Goal: Transaction & Acquisition: Book appointment/travel/reservation

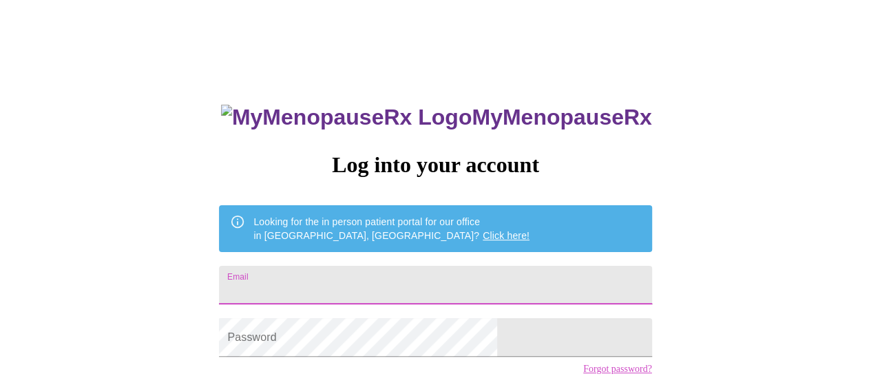
click at [433, 271] on input "Email" at bounding box center [435, 285] width 433 height 39
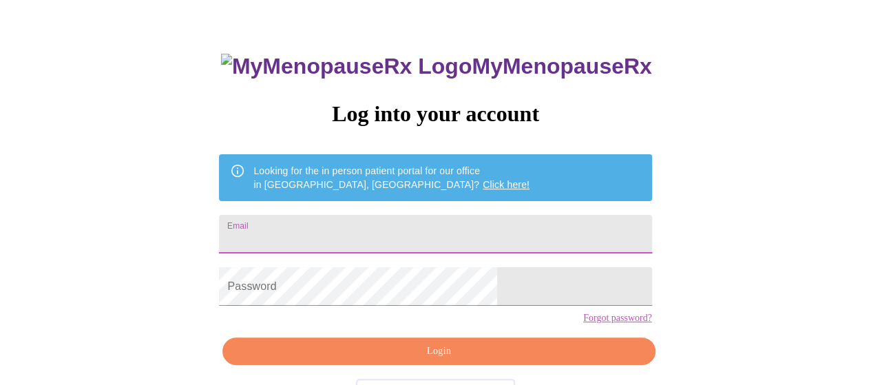
scroll to position [101, 0]
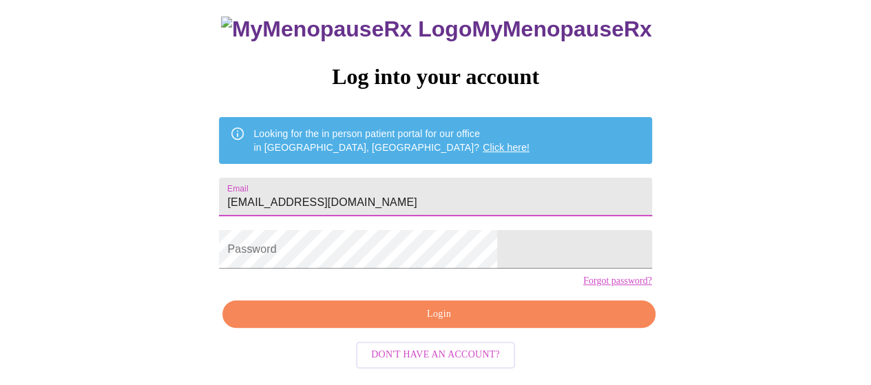
type input "[EMAIL_ADDRESS][DOMAIN_NAME]"
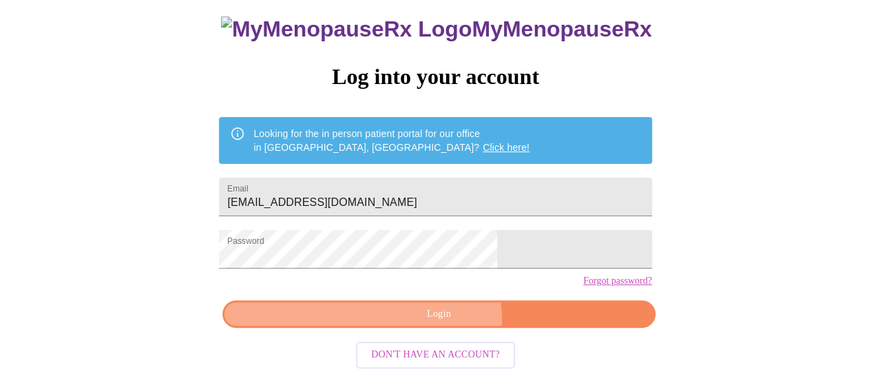
click at [439, 323] on span "Login" at bounding box center [438, 314] width 401 height 17
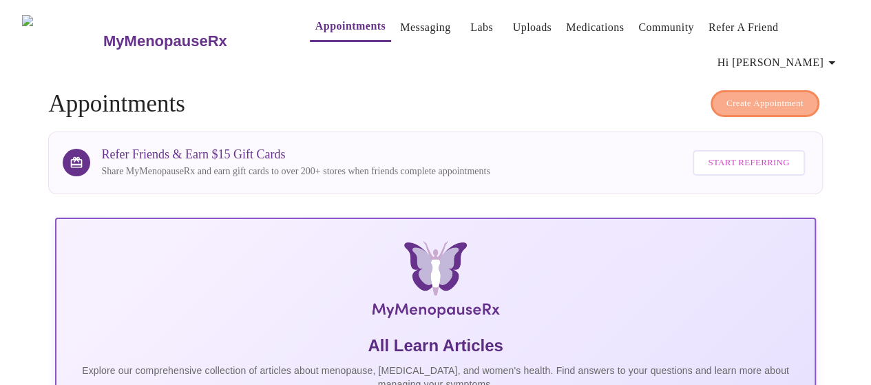
click at [747, 96] on span "Create Appointment" at bounding box center [765, 104] width 77 height 16
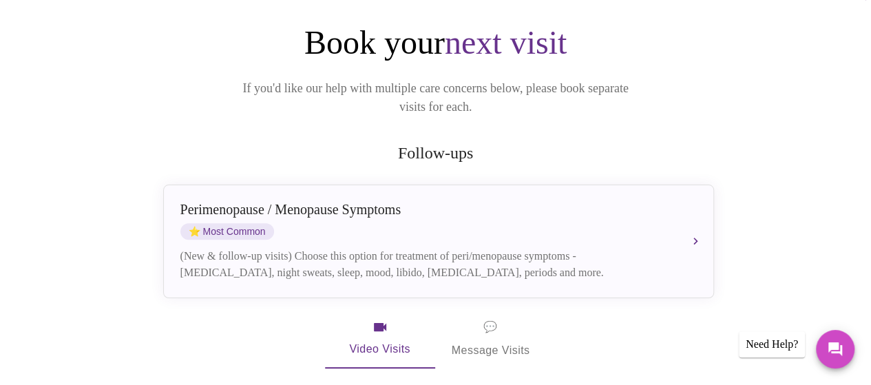
scroll to position [276, 0]
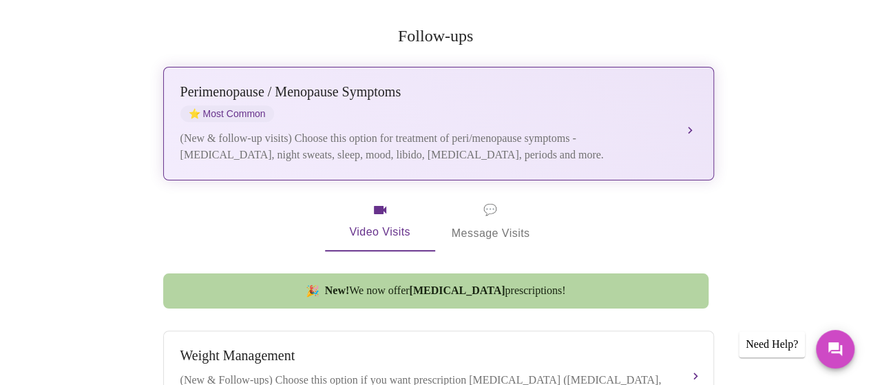
click at [247, 84] on div "Perimenopause / Menopause Symptoms" at bounding box center [424, 92] width 489 height 16
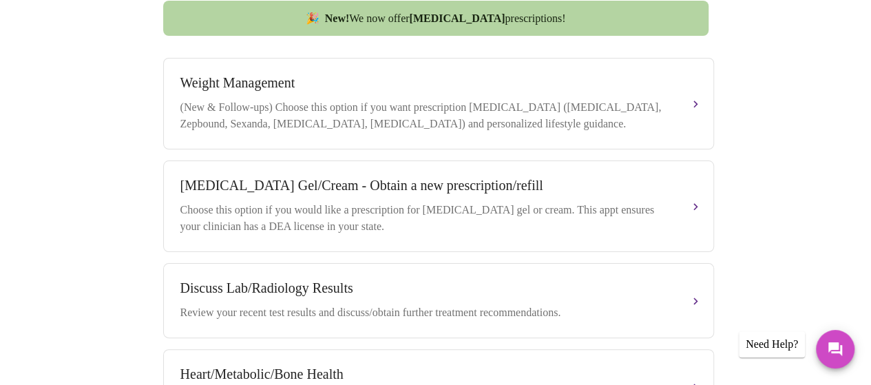
scroll to position [964, 0]
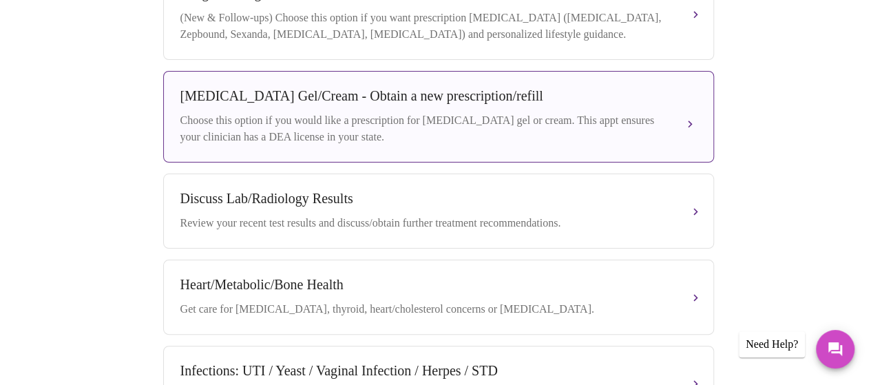
click at [276, 88] on div "[MEDICAL_DATA] Gel/Cream - Obtain a new prescription/refill" at bounding box center [424, 96] width 489 height 16
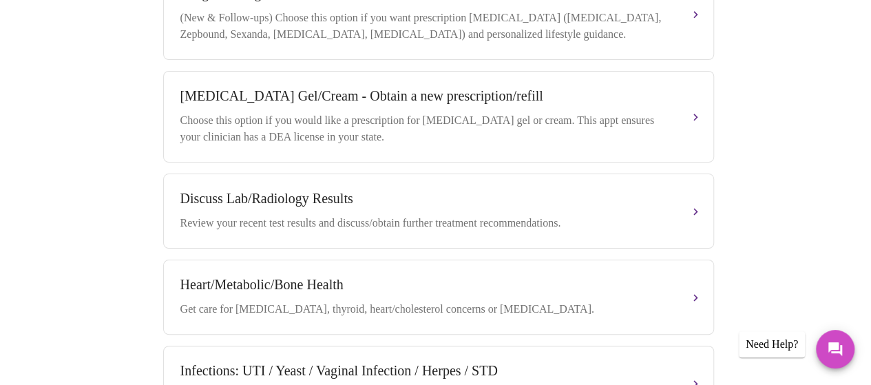
scroll to position [632, 0]
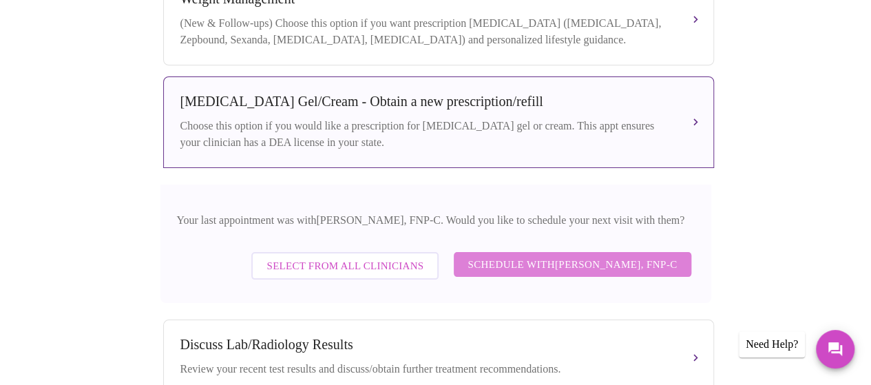
click at [541, 256] on span "Schedule with [PERSON_NAME], FNP-C" at bounding box center [572, 265] width 209 height 18
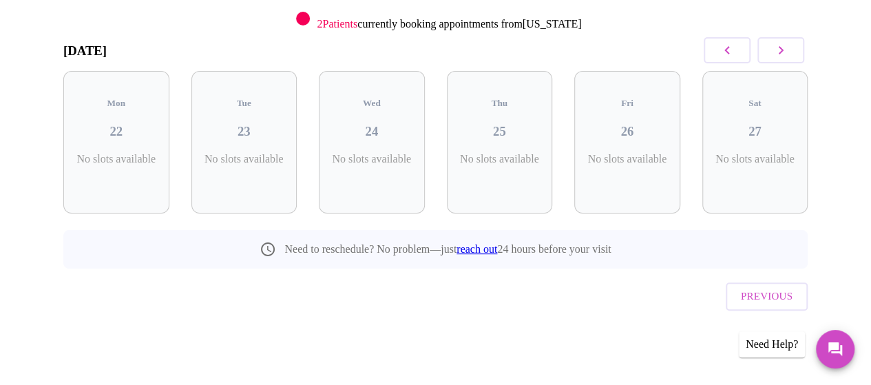
scroll to position [156, 0]
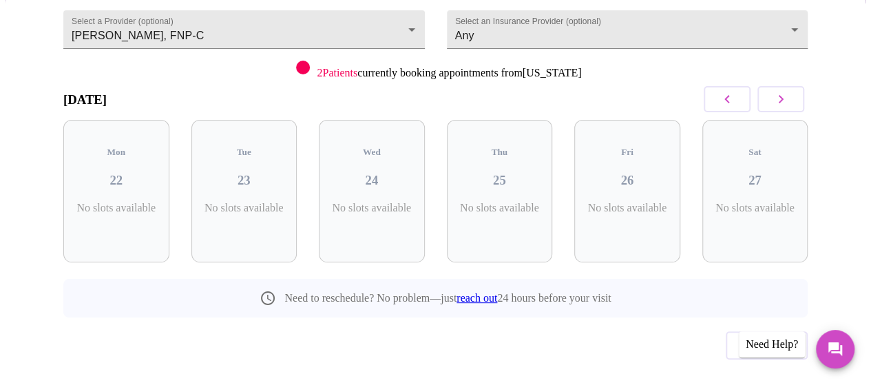
click at [782, 91] on icon "button" at bounding box center [781, 99] width 17 height 17
click at [788, 91] on icon "button" at bounding box center [781, 99] width 17 height 17
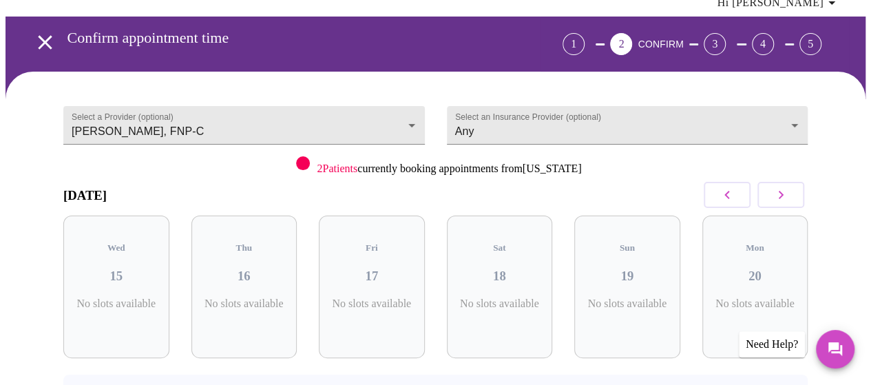
scroll to position [0, 0]
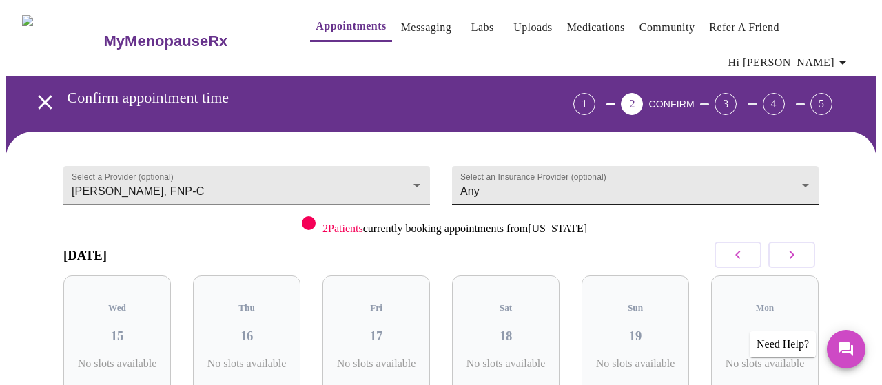
click at [740, 155] on body "MyMenopauseRx Appointments Messaging Labs Uploads Medications Community Refer a…" at bounding box center [441, 295] width 871 height 579
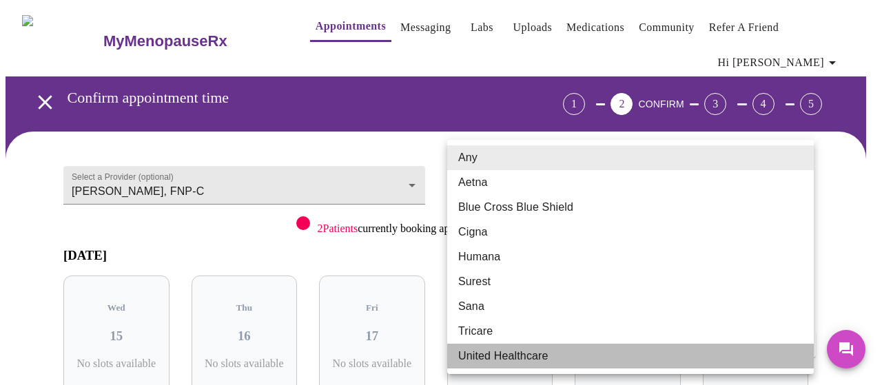
click at [602, 360] on li "United Healthcare" at bounding box center [630, 356] width 366 height 25
type input "United Healthcare"
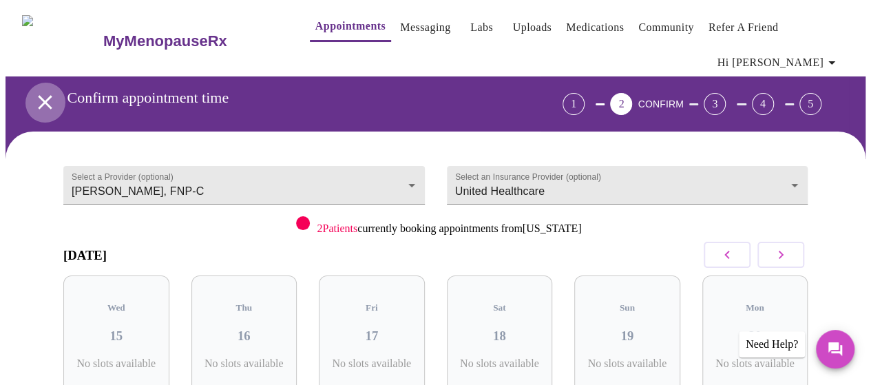
click at [39, 95] on icon "open drawer" at bounding box center [45, 102] width 14 height 14
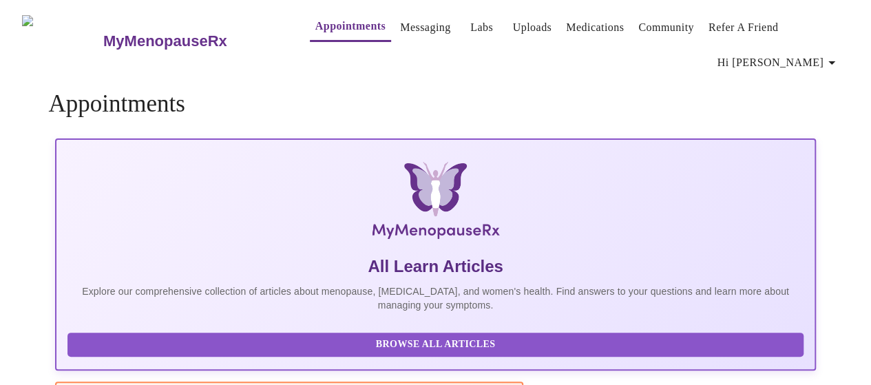
click at [340, 22] on link "Appointments" at bounding box center [350, 26] width 70 height 19
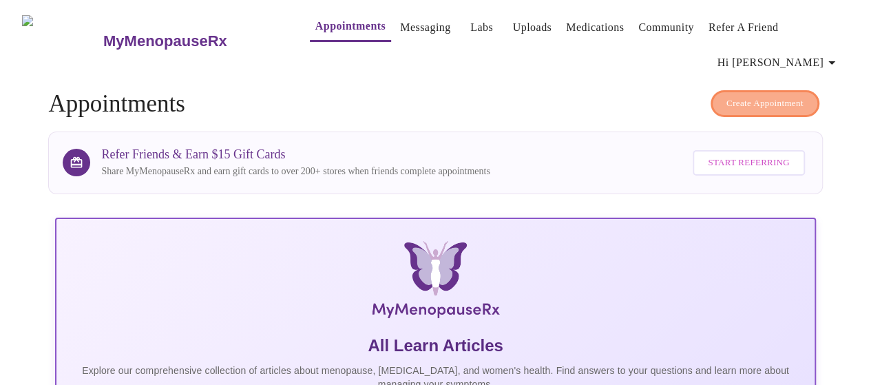
click at [765, 96] on span "Create Appointment" at bounding box center [765, 104] width 77 height 16
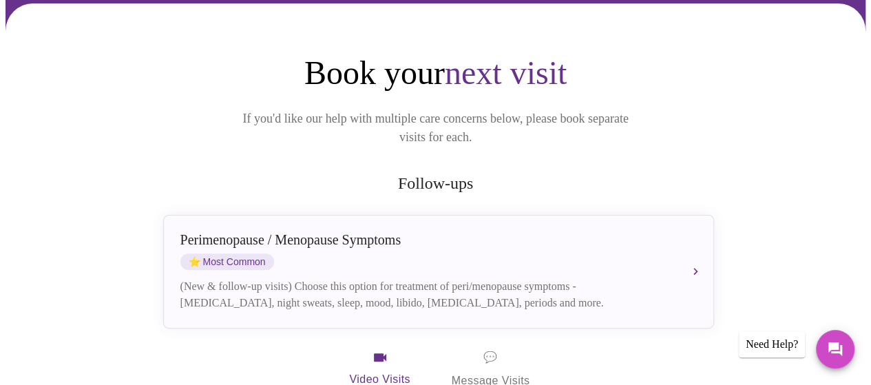
scroll to position [207, 0]
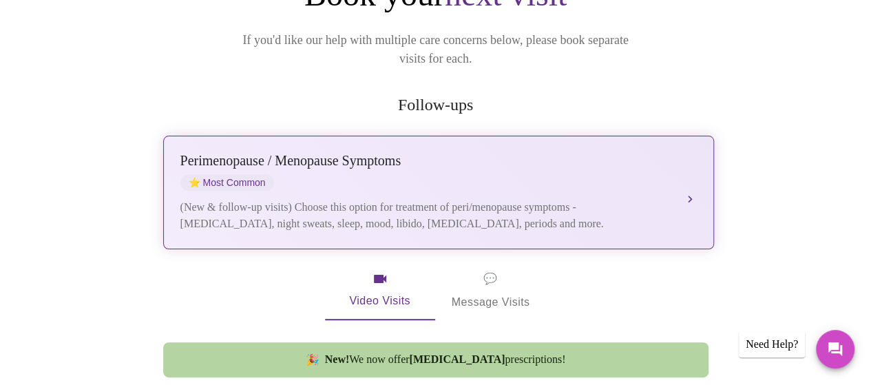
click at [284, 199] on div "(New & follow-up visits) Choose this option for treatment of peri/menopause sym…" at bounding box center [424, 215] width 489 height 33
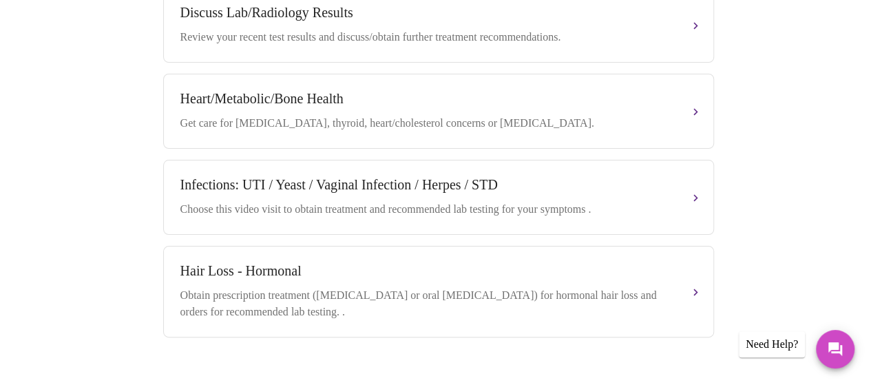
scroll to position [895, 0]
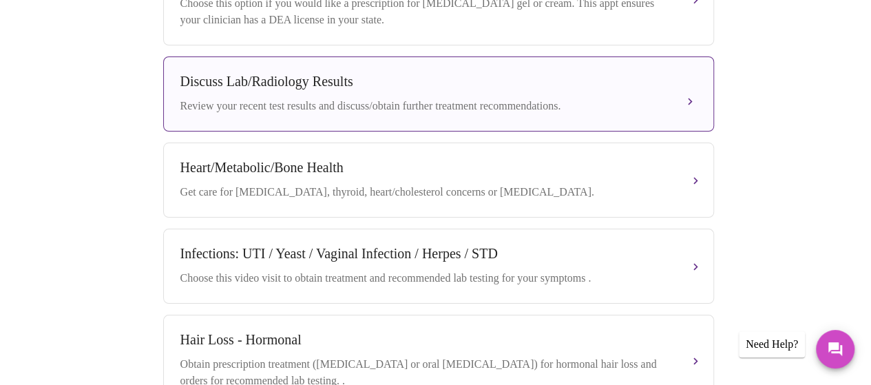
click at [292, 77] on div "Discuss Lab/Radiology Results Review your recent test results and discuss/obtai…" at bounding box center [438, 94] width 517 height 41
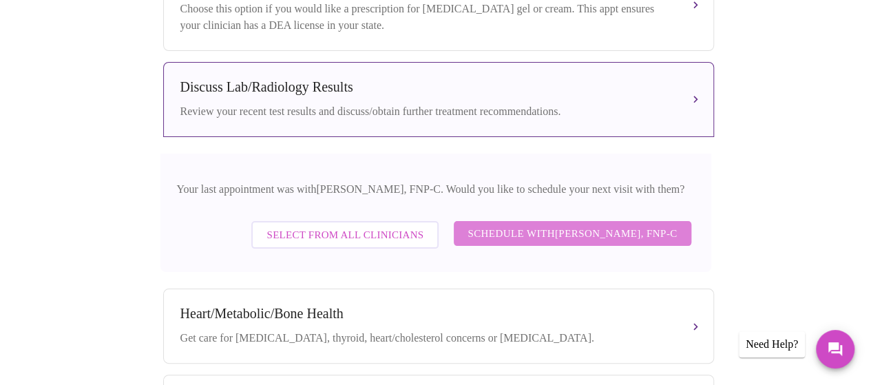
click at [569, 225] on span "Schedule with [PERSON_NAME], FNP-C" at bounding box center [572, 234] width 209 height 18
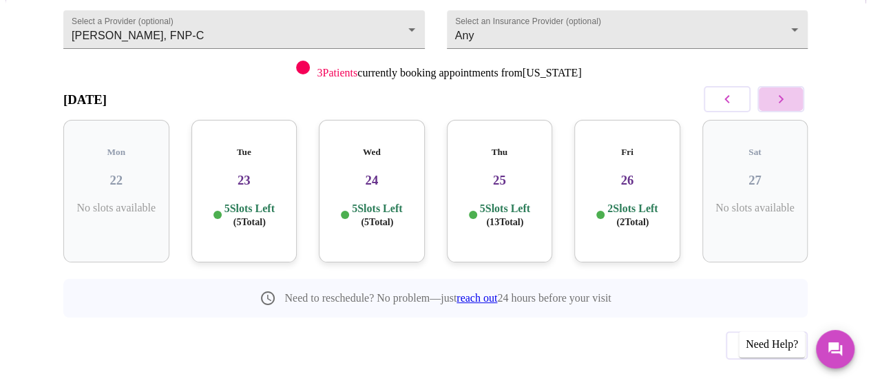
click at [782, 91] on icon "button" at bounding box center [781, 99] width 17 height 17
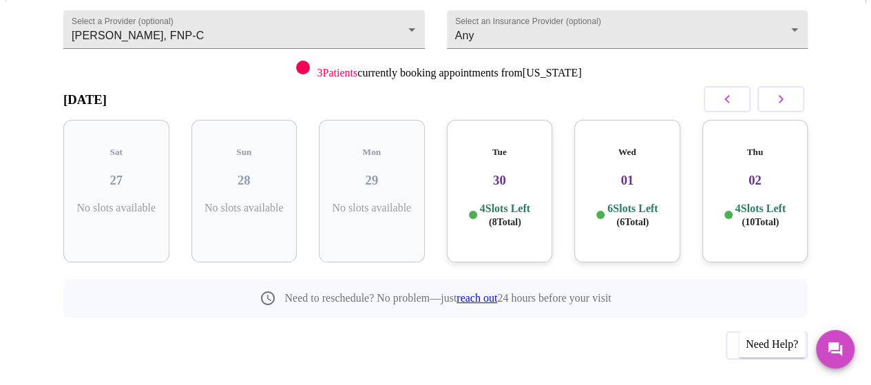
click at [782, 91] on icon "button" at bounding box center [781, 99] width 17 height 17
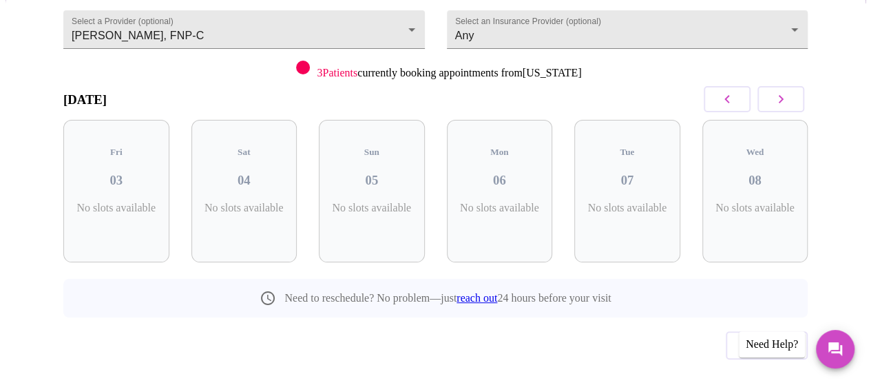
click at [782, 91] on icon "button" at bounding box center [781, 99] width 17 height 17
click at [745, 202] on p "4 Slots Left ( 8 Total)" at bounding box center [761, 215] width 50 height 27
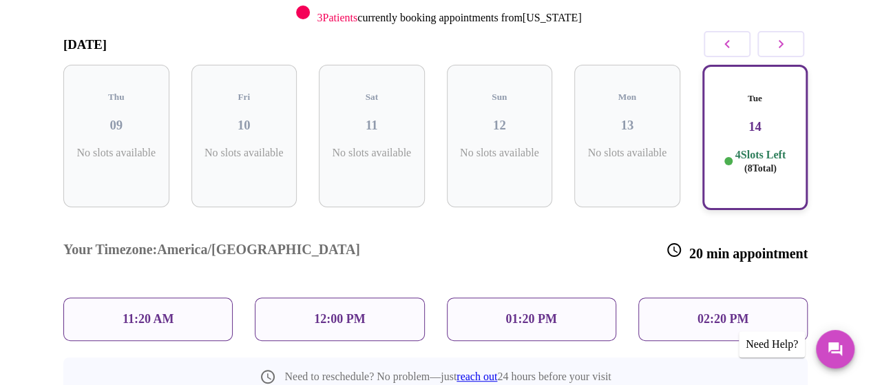
scroll to position [267, 0]
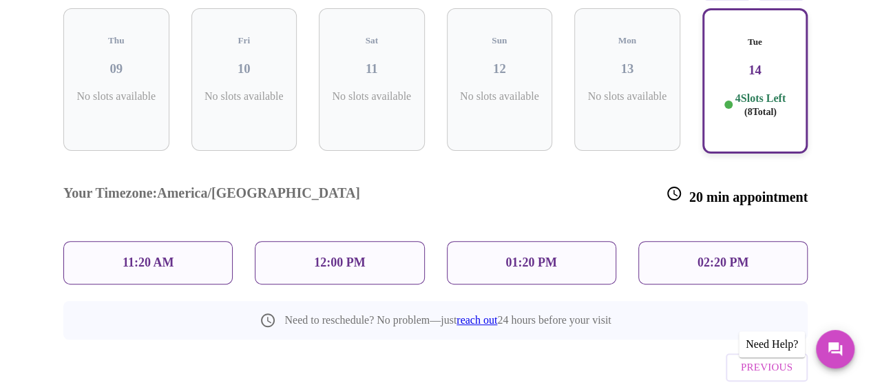
click at [156, 256] on p "11:20 AM" at bounding box center [149, 263] width 52 height 14
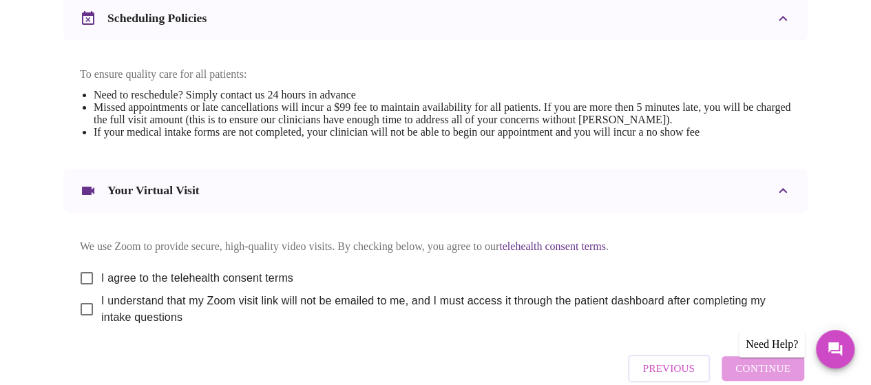
scroll to position [617, 0]
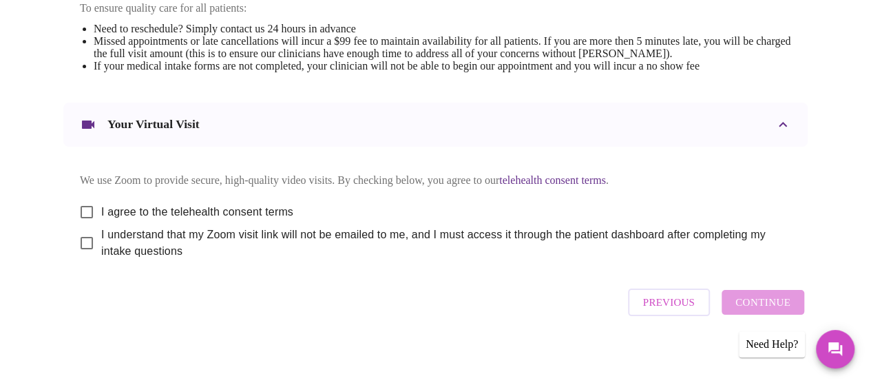
click at [80, 200] on input "I agree to the telehealth consent terms" at bounding box center [86, 212] width 29 height 29
checkbox input "true"
click at [83, 240] on input "I understand that my Zoom visit link will not be emailed to me, and I must acce…" at bounding box center [86, 243] width 29 height 29
checkbox input "true"
click at [744, 301] on span "Continue" at bounding box center [763, 302] width 55 height 18
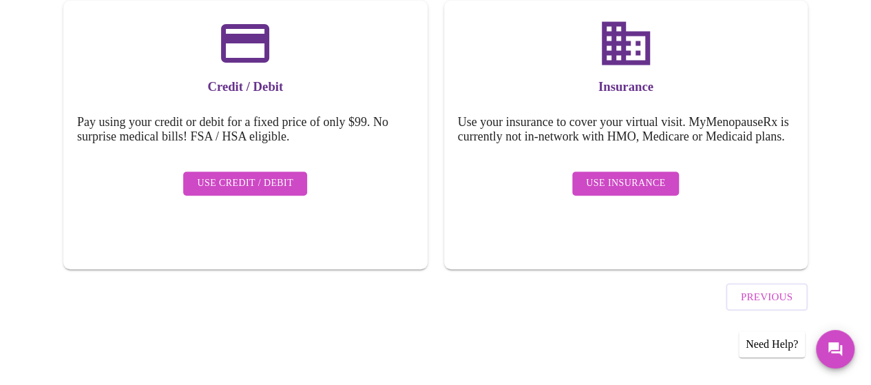
scroll to position [201, 0]
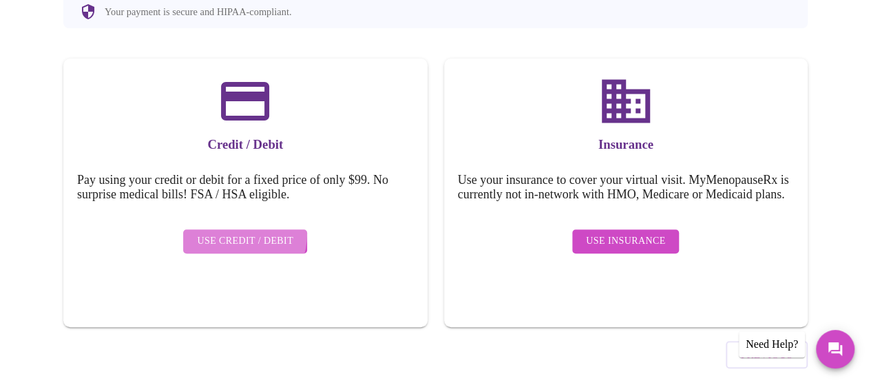
click at [234, 233] on span "Use Credit / Debit" at bounding box center [245, 241] width 96 height 17
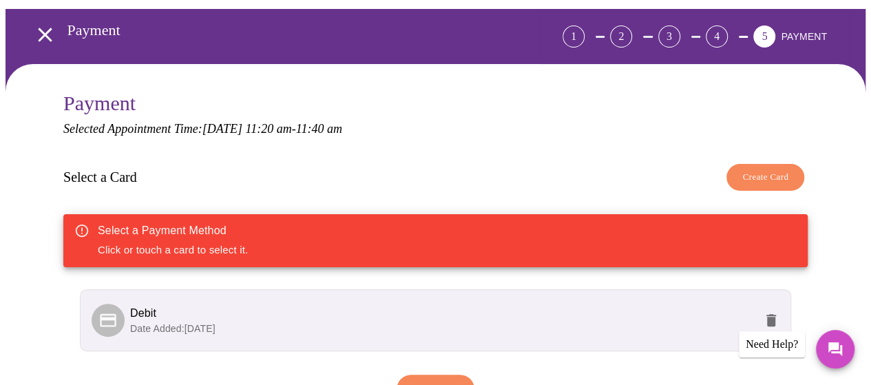
scroll to position [179, 0]
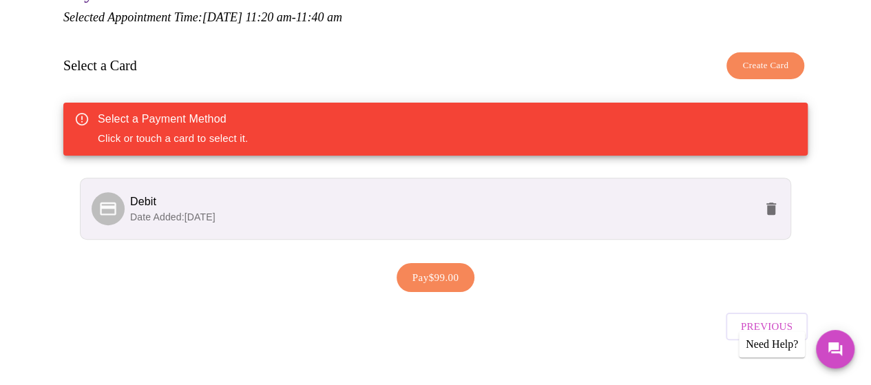
click at [289, 210] on p "Date Added: [DATE]" at bounding box center [442, 217] width 625 height 14
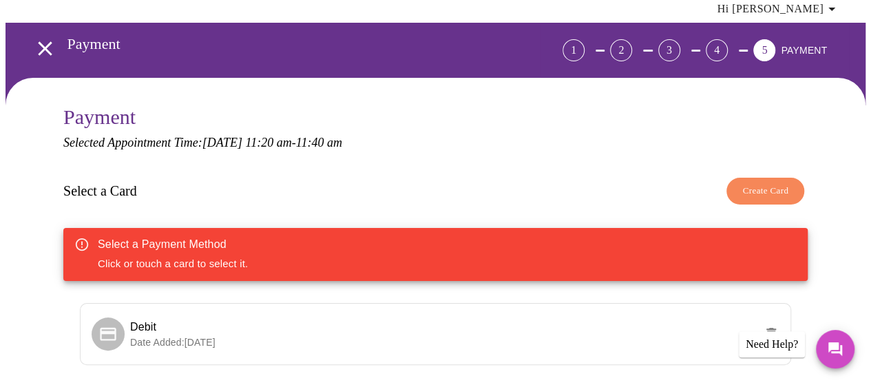
scroll to position [0, 0]
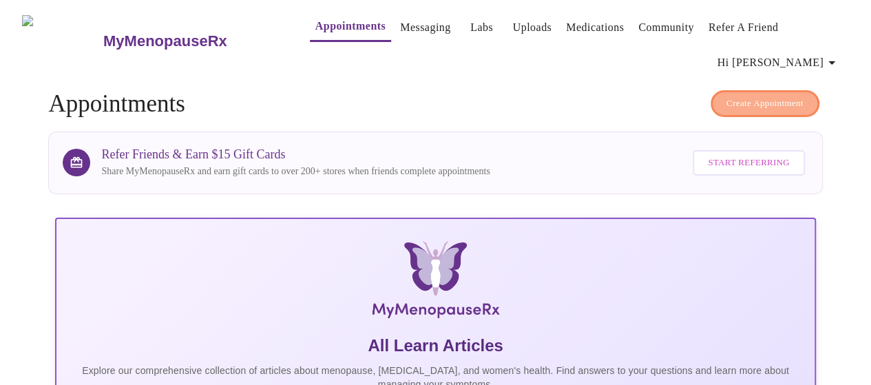
click at [787, 96] on span "Create Appointment" at bounding box center [765, 104] width 77 height 16
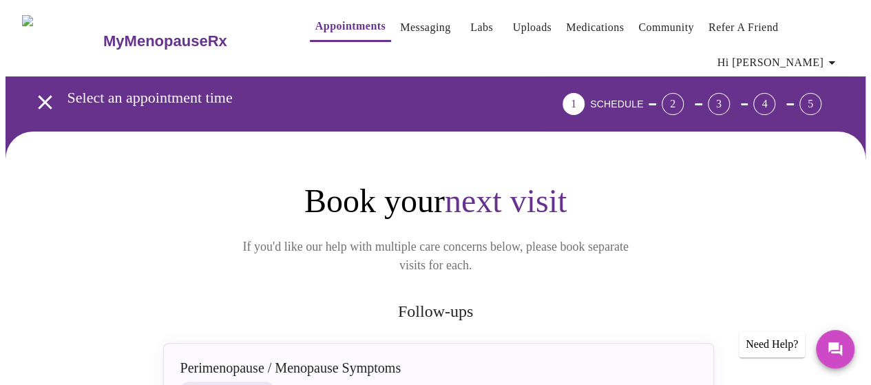
scroll to position [276, 0]
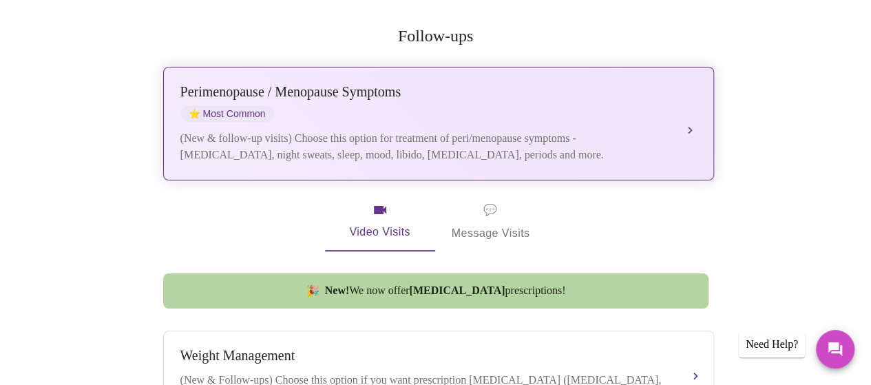
click at [313, 84] on div "[MEDICAL_DATA] / Menopause Symptoms ⭐ Most Common" at bounding box center [424, 103] width 489 height 38
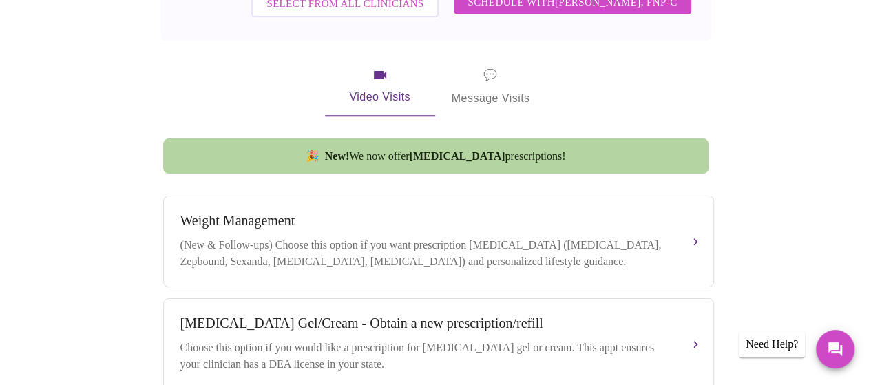
scroll to position [758, 0]
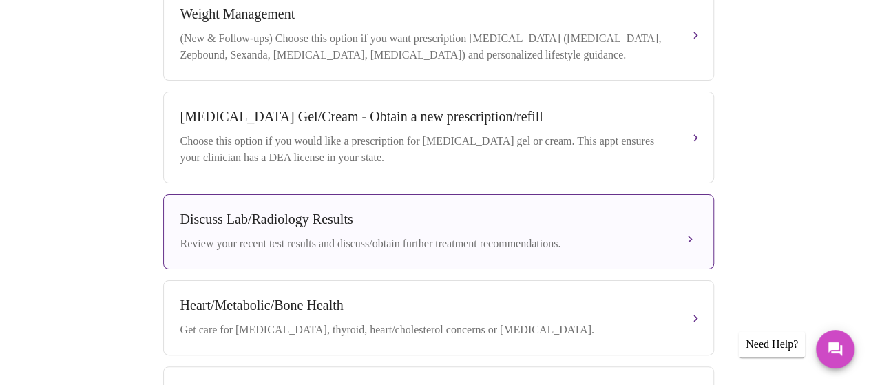
click at [383, 250] on button "Discuss Lab/Radiology Results Review your recent test results and discuss/obtai…" at bounding box center [438, 231] width 551 height 75
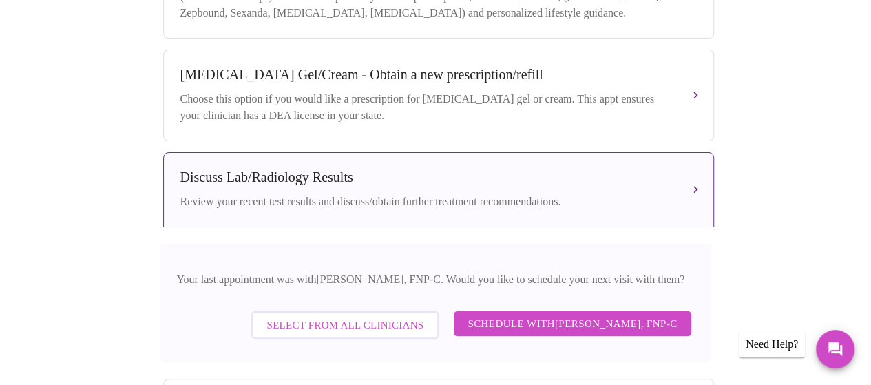
scroll to position [680, 0]
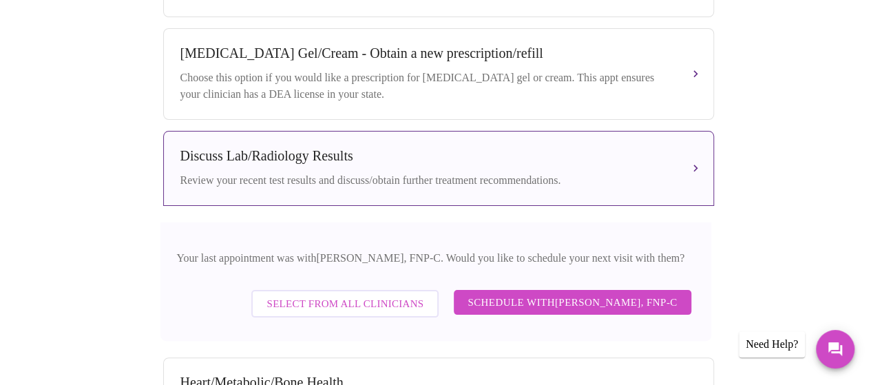
click at [550, 293] on span "Schedule with [PERSON_NAME], FNP-C" at bounding box center [572, 302] width 209 height 18
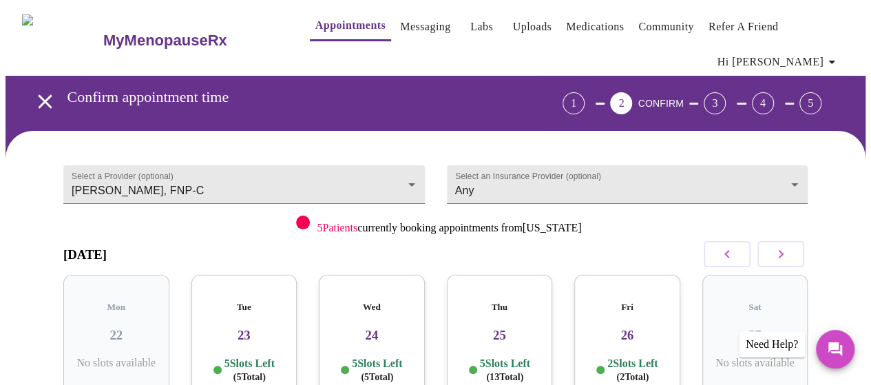
scroll to position [0, 0]
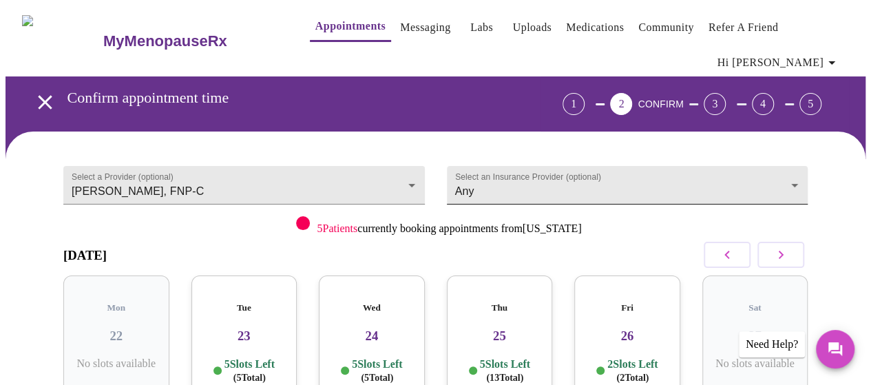
click at [756, 166] on body "MyMenopauseRx Appointments Messaging Labs Uploads Medications Community Refer a…" at bounding box center [436, 295] width 860 height 579
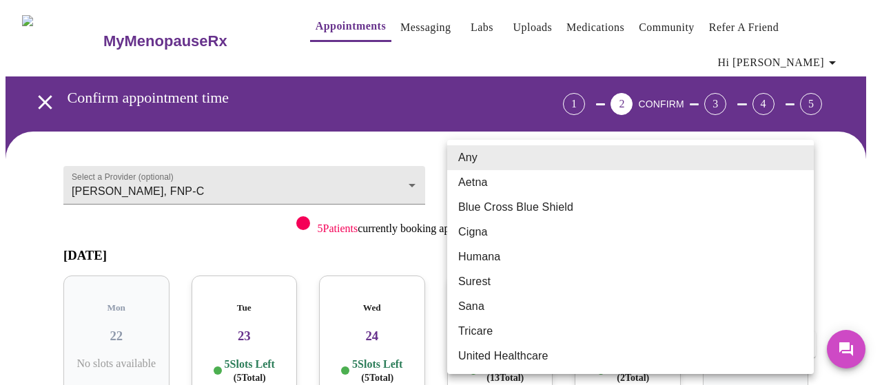
click at [576, 365] on li "United Healthcare" at bounding box center [630, 356] width 366 height 25
type input "United Healthcare"
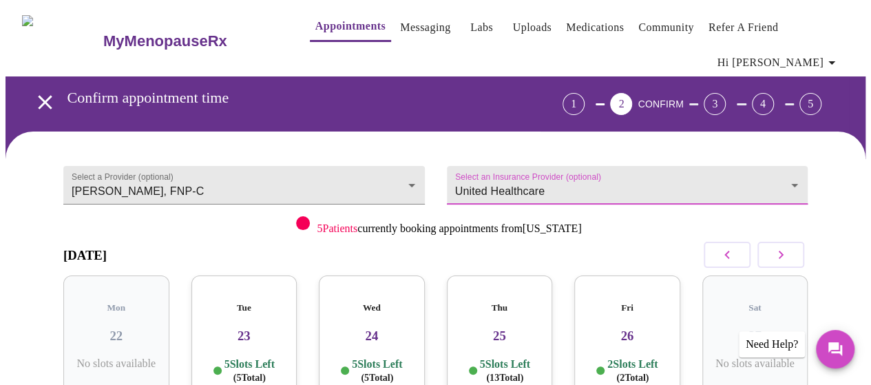
click at [815, 236] on div "Select a Provider (optional) [PERSON_NAME], FNP-C [PERSON_NAME], FNP-C Select a…" at bounding box center [436, 352] width 778 height 408
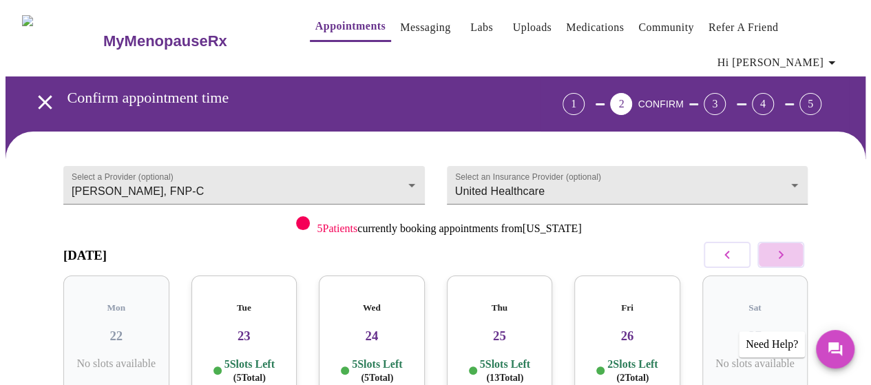
click at [776, 242] on button "button" at bounding box center [781, 255] width 47 height 26
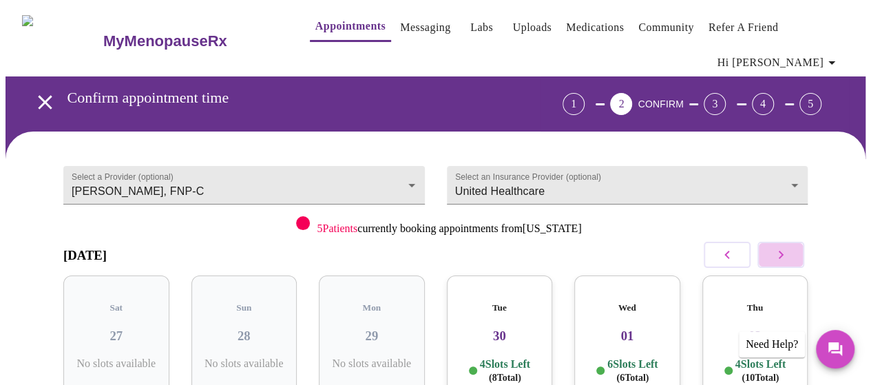
click at [776, 242] on button "button" at bounding box center [781, 255] width 47 height 26
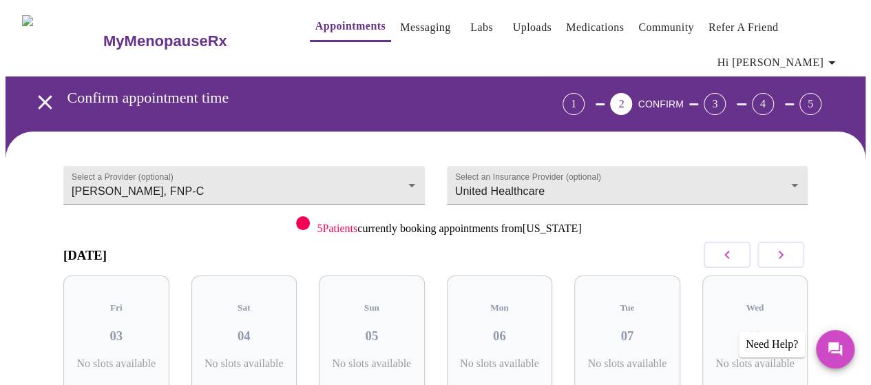
click at [776, 242] on button "button" at bounding box center [781, 255] width 47 height 26
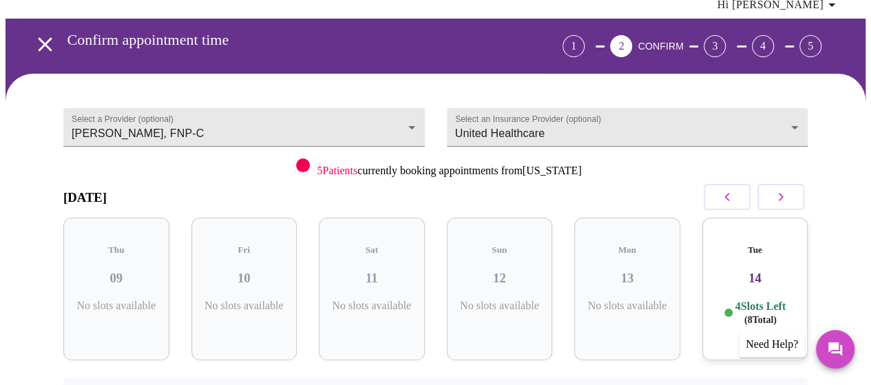
scroll to position [138, 0]
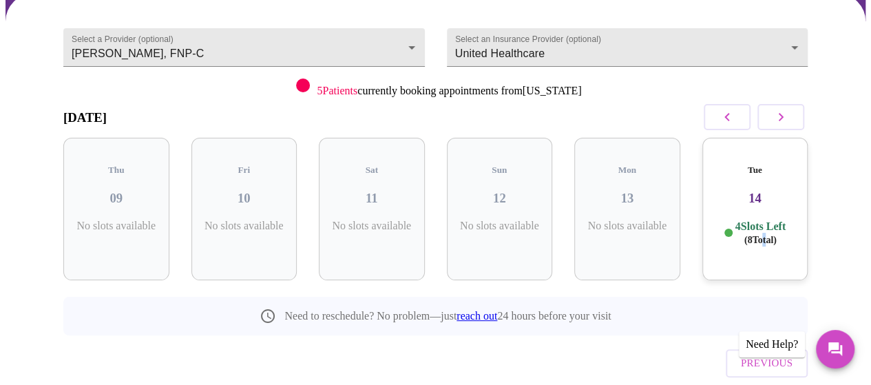
click at [765, 235] on span "( 8 Total)" at bounding box center [761, 240] width 32 height 10
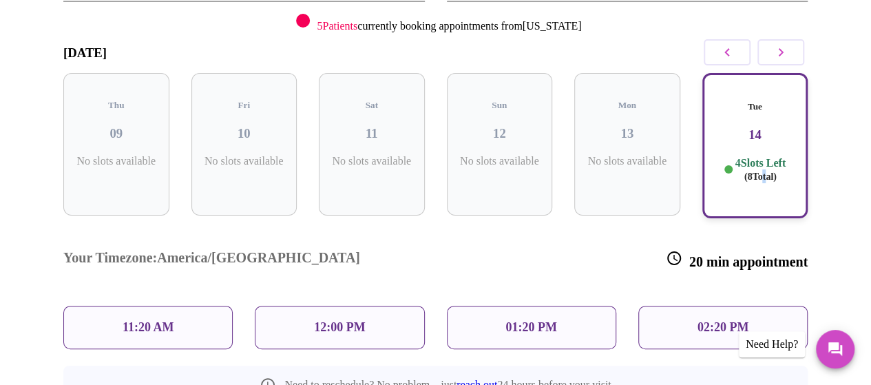
scroll to position [267, 0]
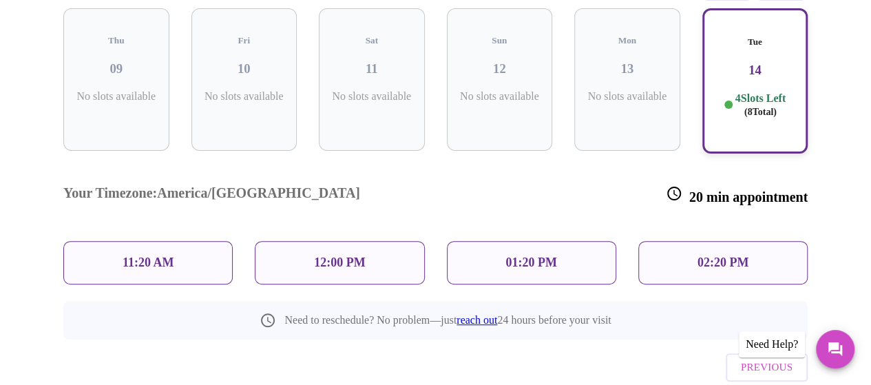
click at [131, 256] on p "11:20 AM" at bounding box center [149, 263] width 52 height 14
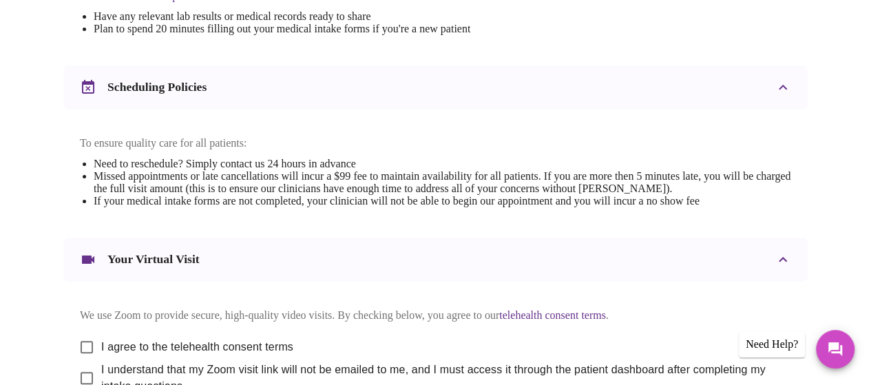
scroll to position [617, 0]
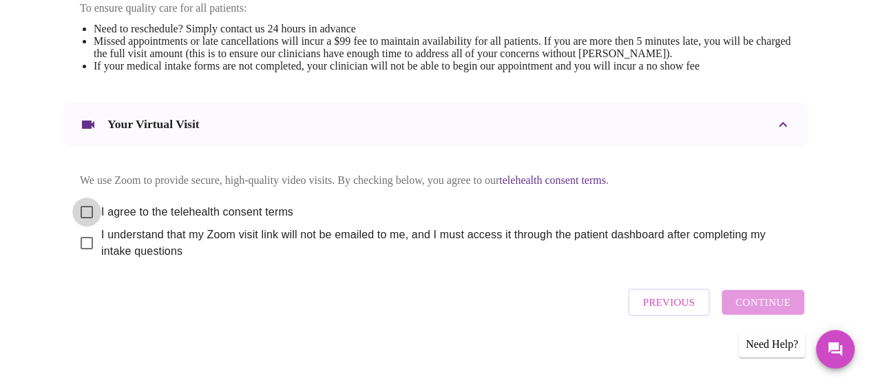
click at [85, 198] on input "I agree to the telehealth consent terms" at bounding box center [86, 212] width 29 height 29
checkbox input "true"
click at [82, 240] on input "I understand that my Zoom visit link will not be emailed to me, and I must acce…" at bounding box center [86, 243] width 29 height 29
checkbox input "true"
click at [769, 295] on span "Continue" at bounding box center [763, 302] width 55 height 18
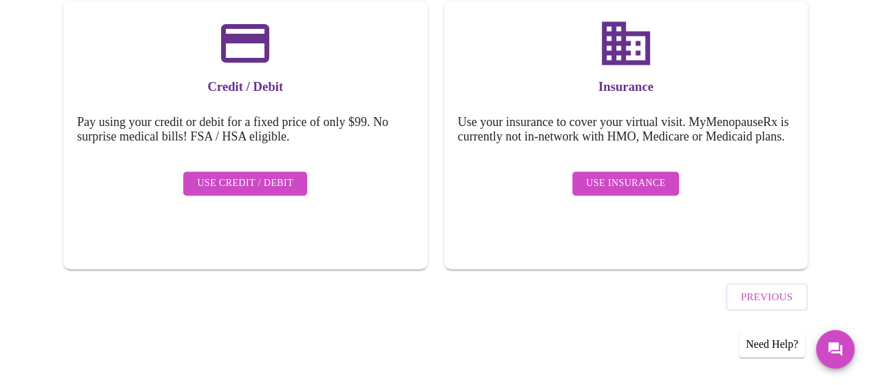
scroll to position [201, 0]
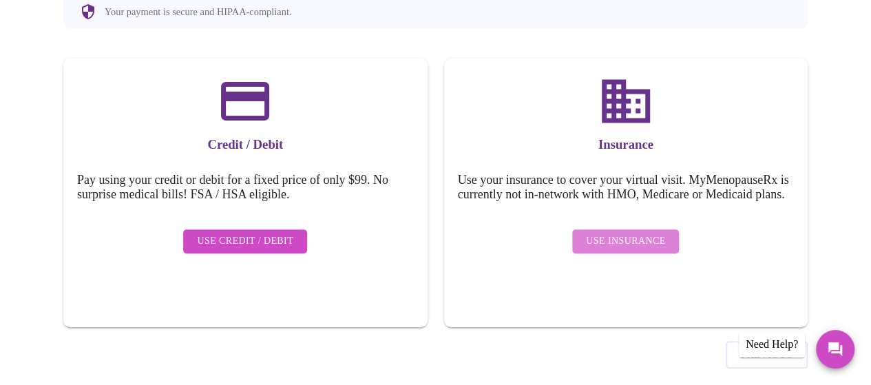
click at [631, 233] on span "Use Insurance" at bounding box center [625, 241] width 79 height 17
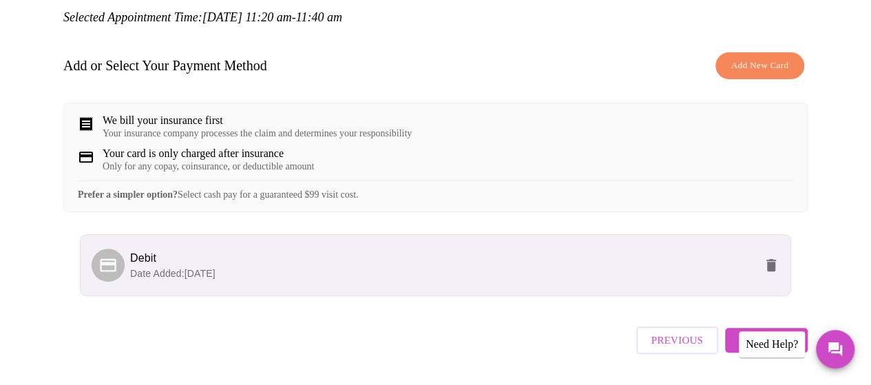
scroll to position [212, 0]
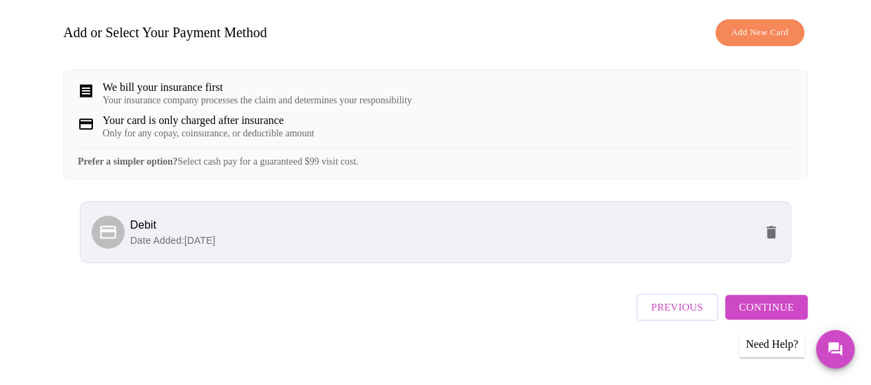
click at [777, 298] on span "Continue" at bounding box center [766, 307] width 55 height 18
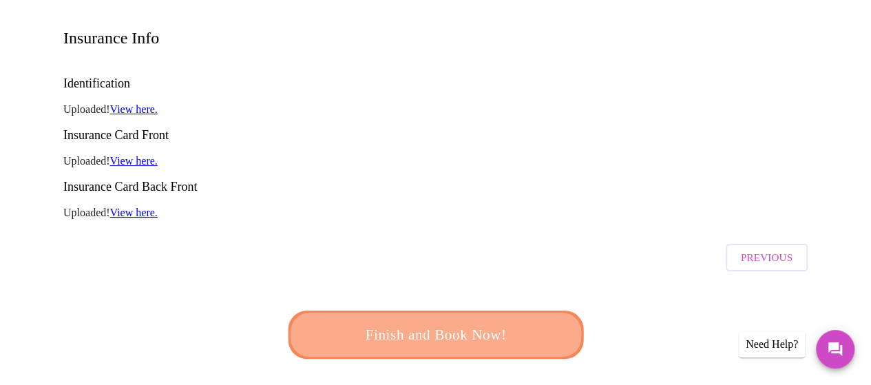
click at [436, 322] on span "Finish and Book Now!" at bounding box center [436, 335] width 264 height 26
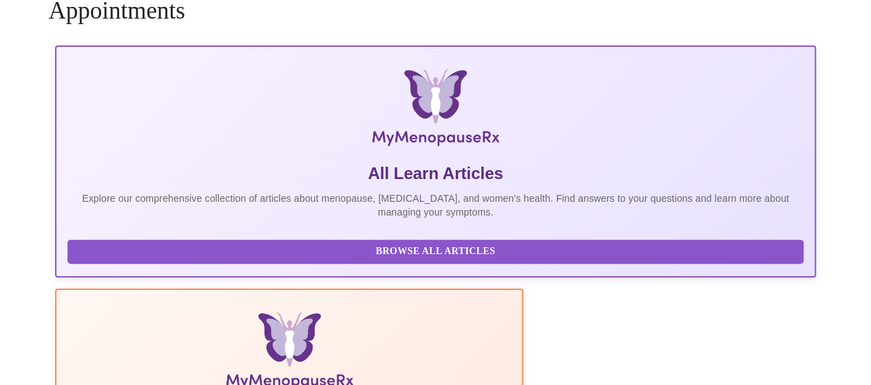
scroll to position [212, 0]
